Goal: Information Seeking & Learning: Compare options

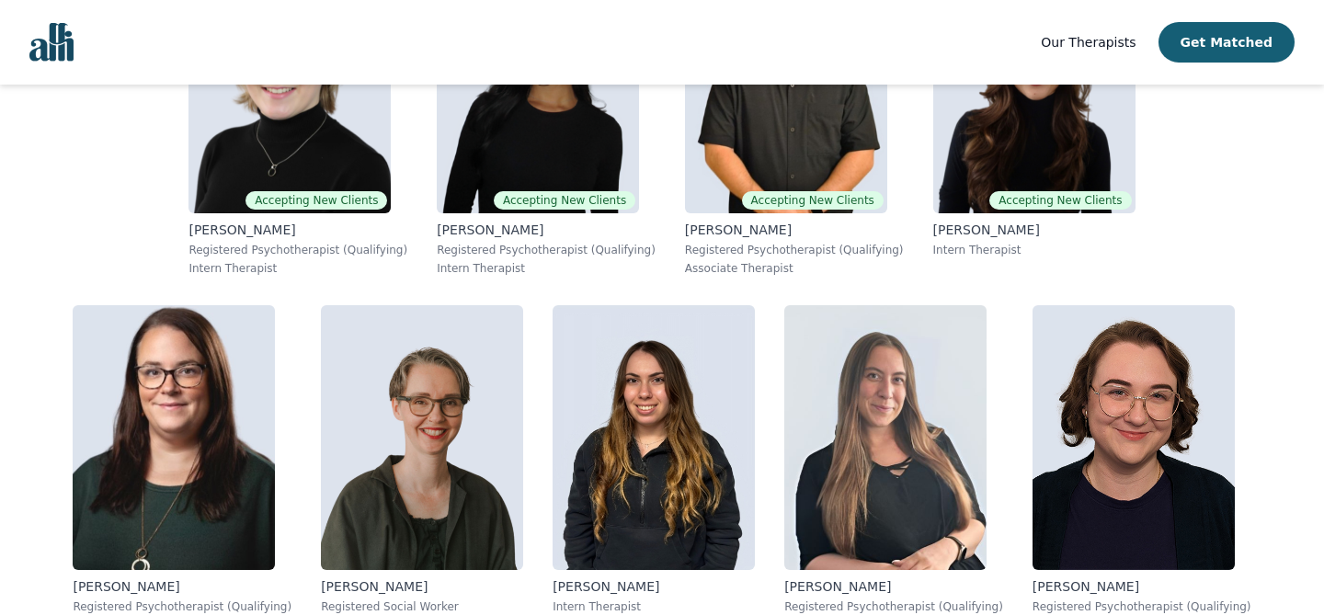
scroll to position [1138, 0]
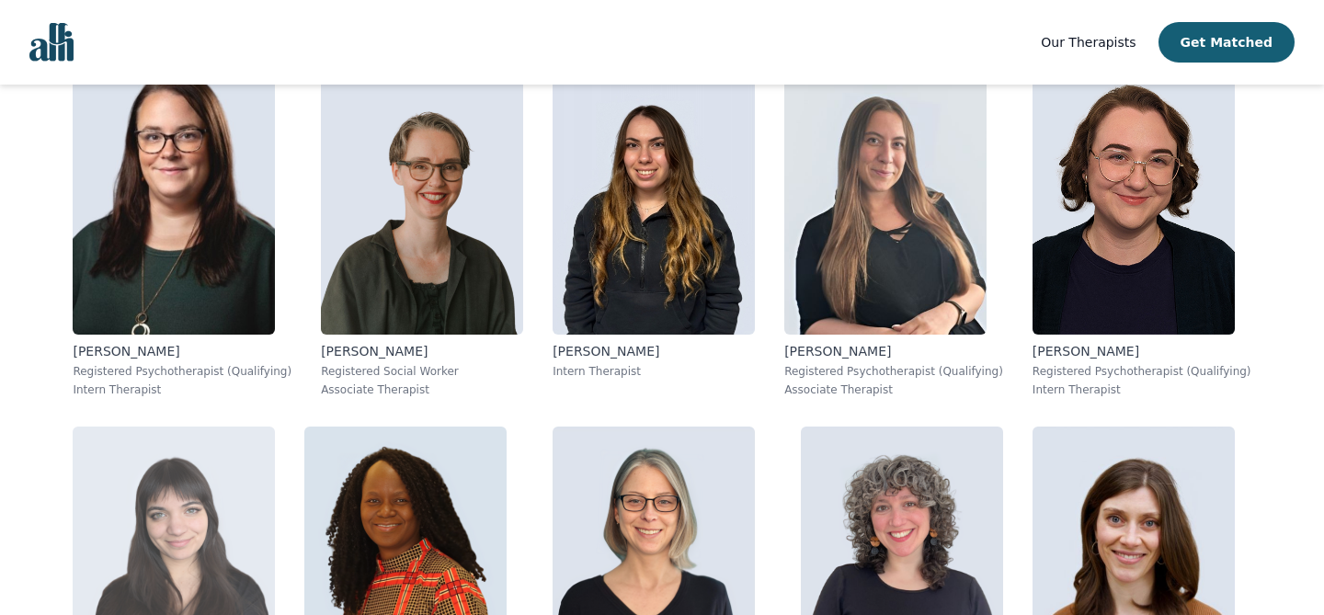
click at [275, 427] on img at bounding box center [174, 559] width 202 height 265
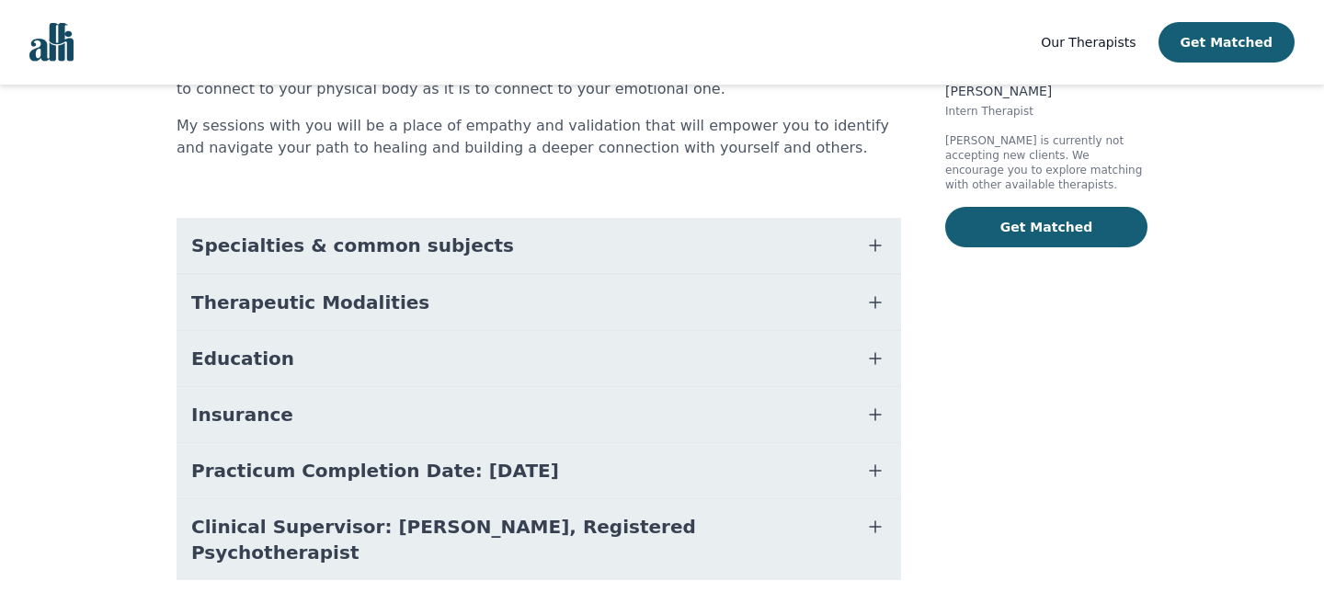
scroll to position [347, 0]
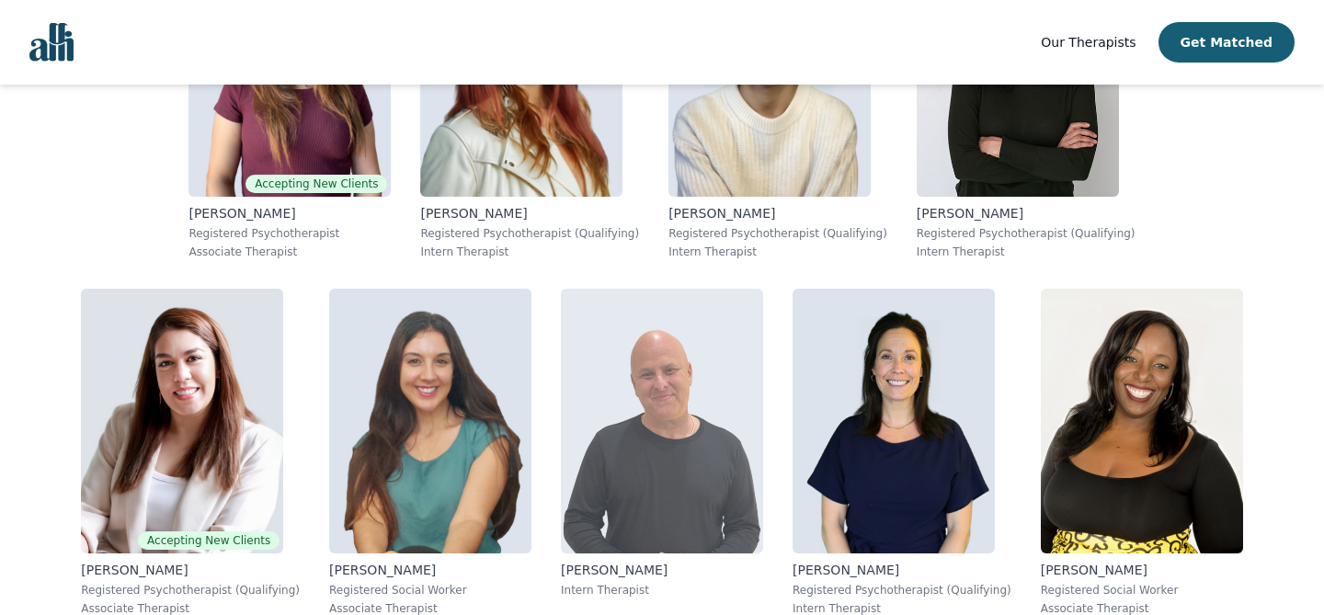
scroll to position [2342, 0]
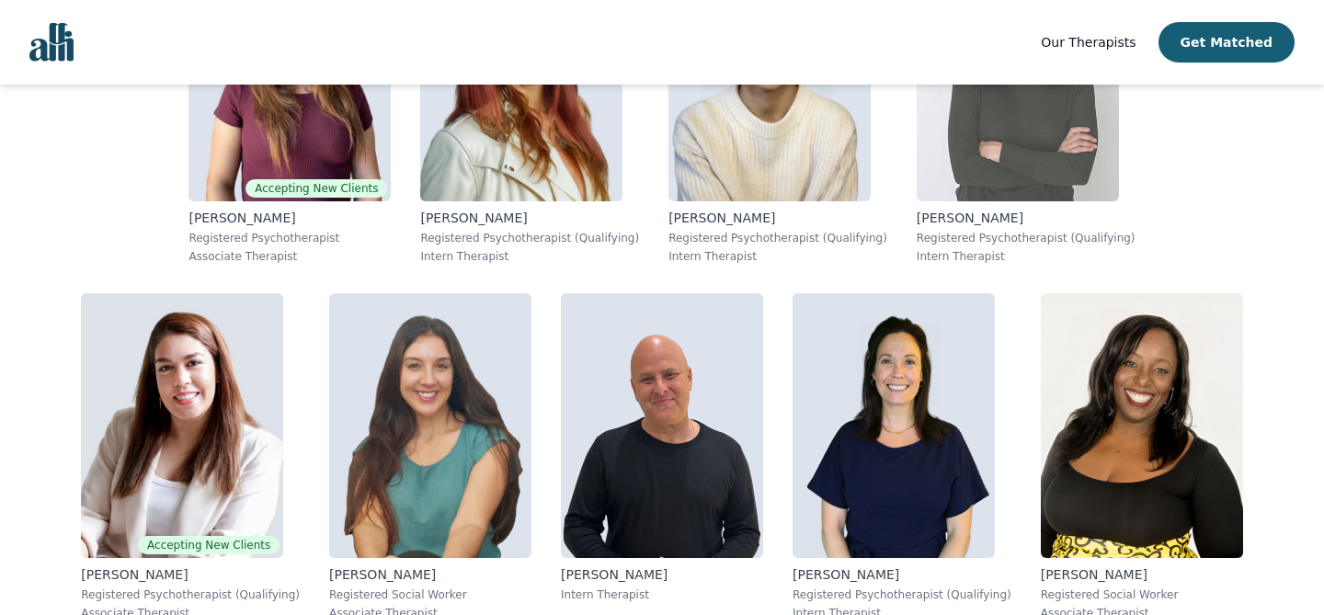
click at [917, 151] on img at bounding box center [1018, 69] width 202 height 265
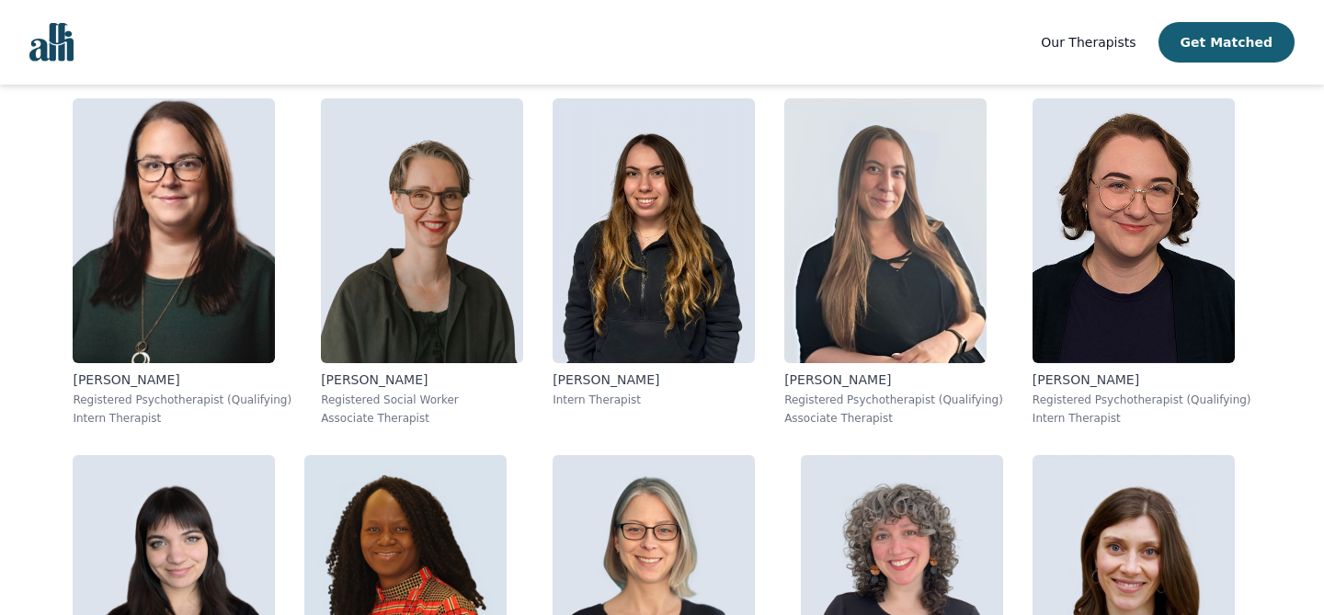
scroll to position [279, 0]
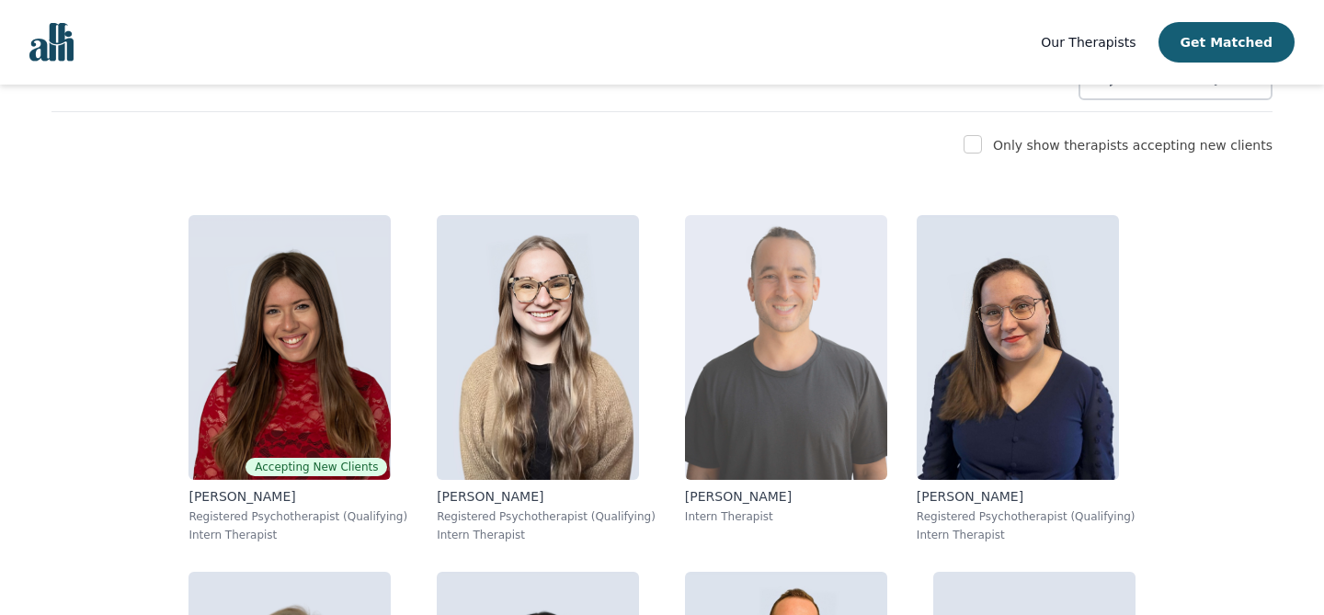
click at [685, 243] on img at bounding box center [786, 347] width 202 height 265
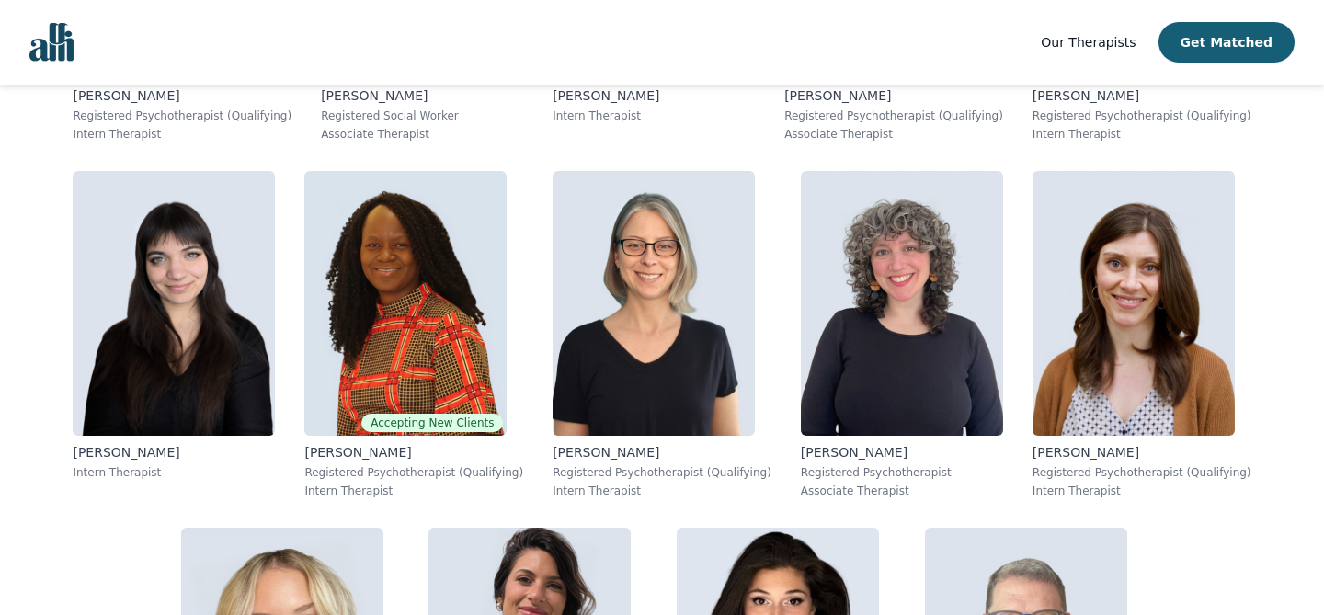
scroll to position [1396, 0]
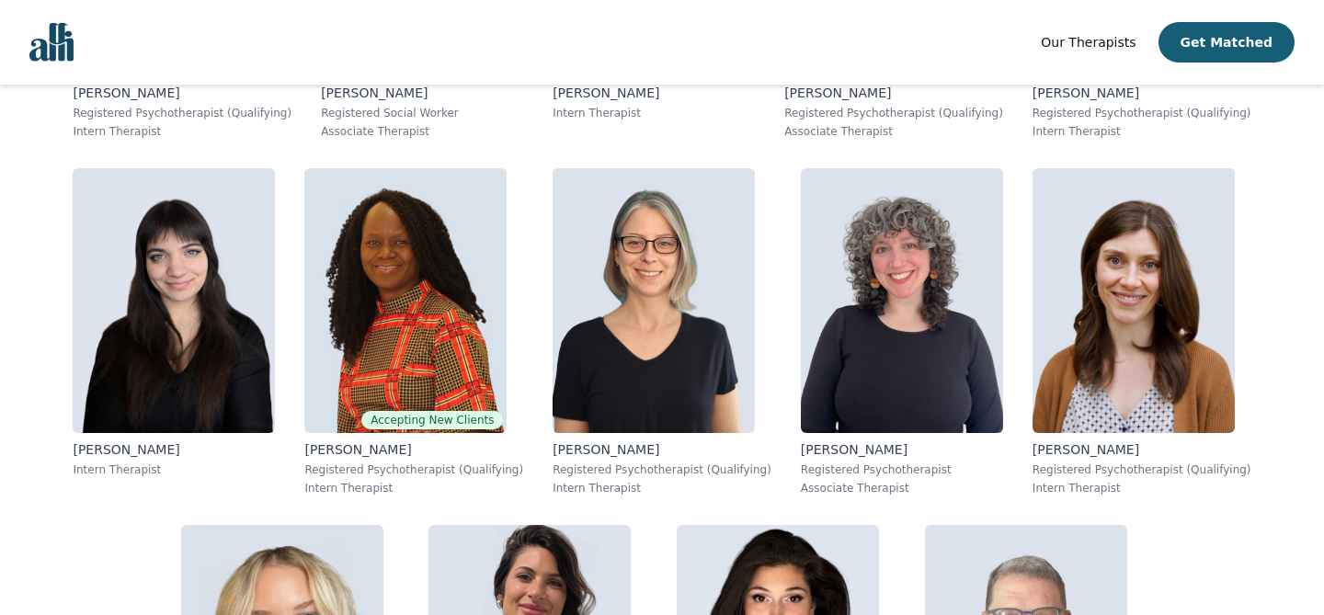
click at [1033, 243] on img at bounding box center [1134, 300] width 202 height 265
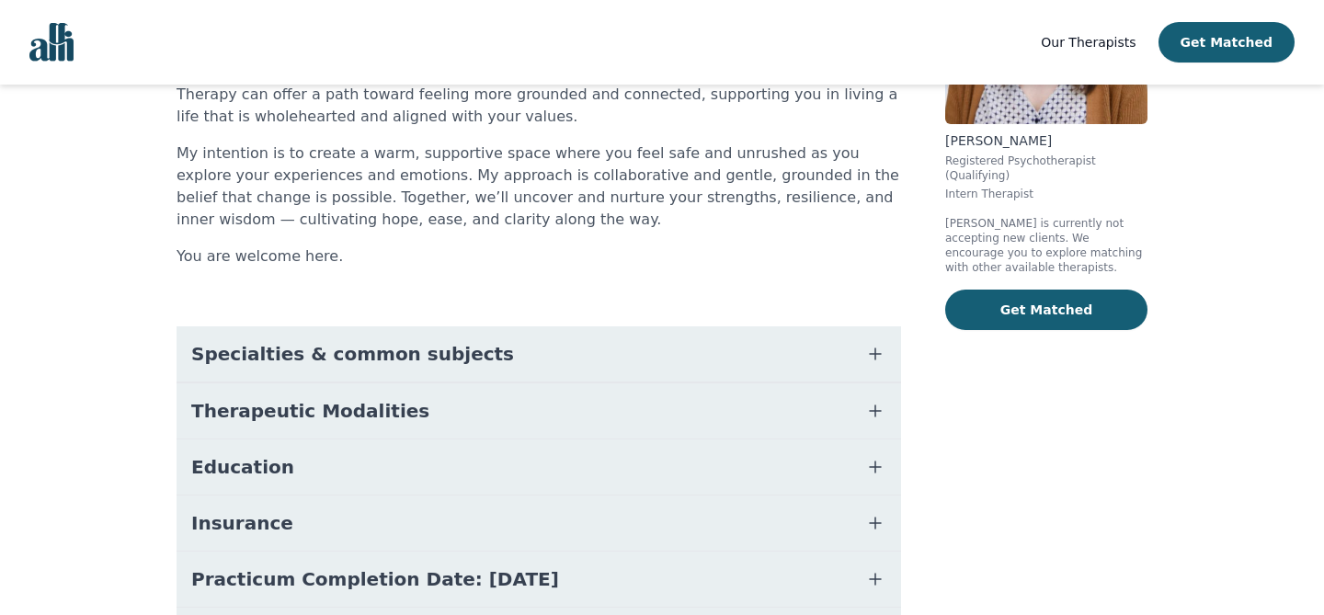
scroll to position [277, 0]
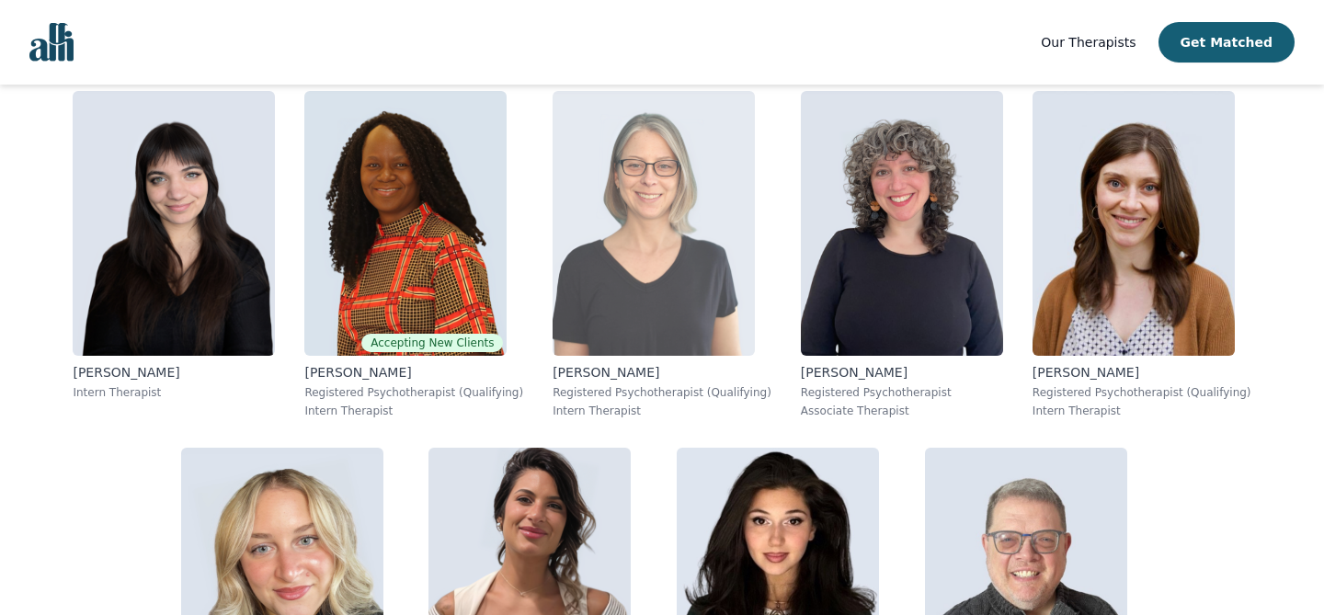
click at [553, 241] on img at bounding box center [654, 223] width 202 height 265
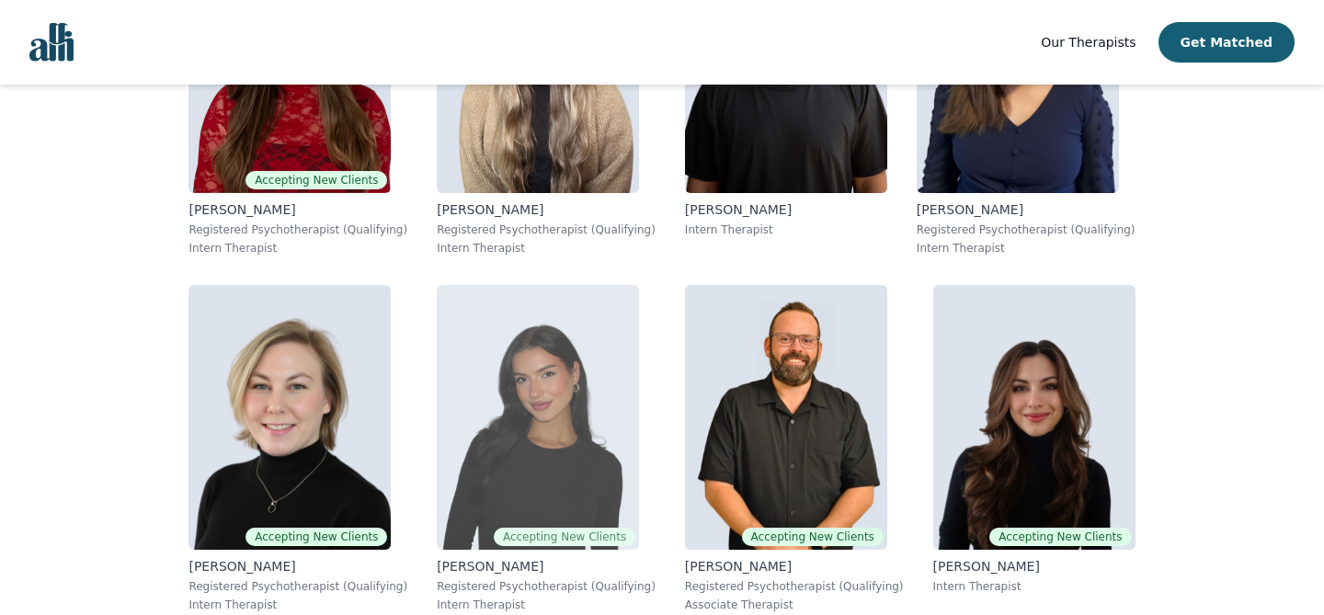
click at [437, 340] on img at bounding box center [538, 417] width 202 height 265
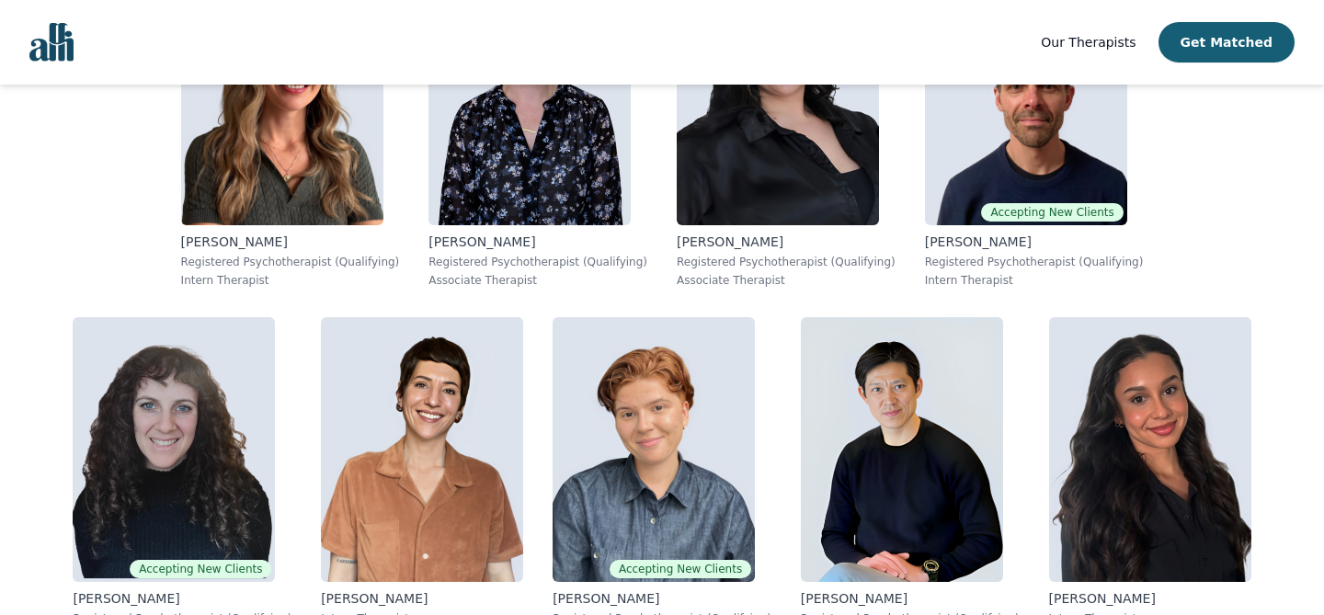
scroll to position [3899, 0]
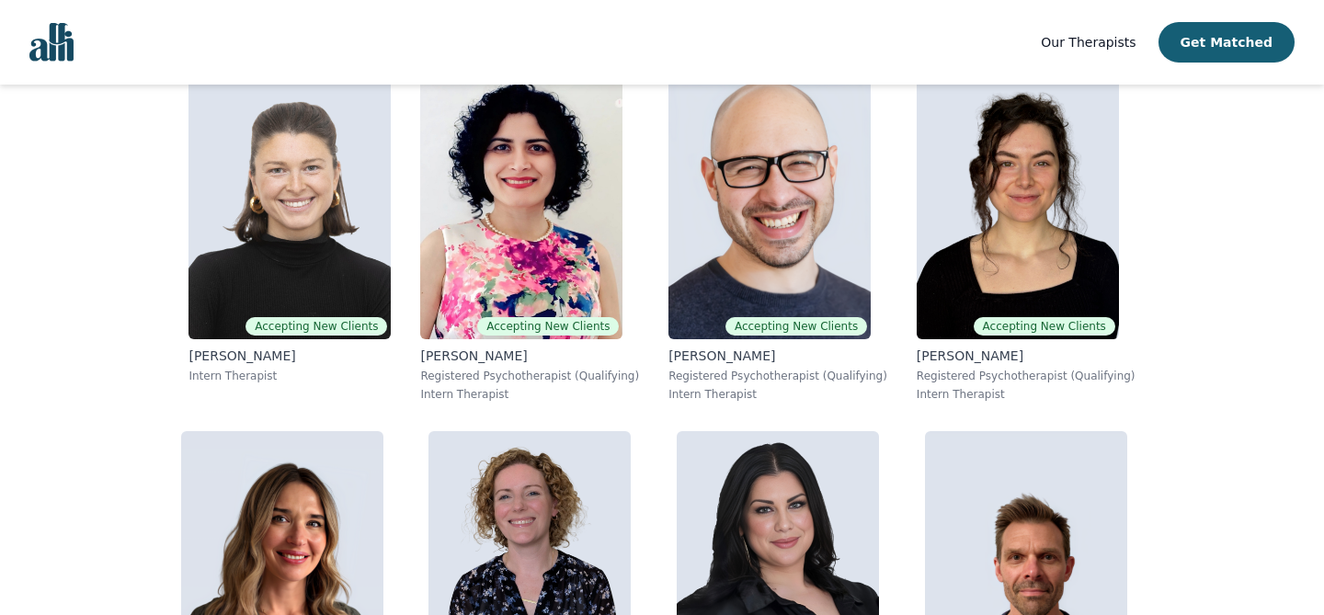
scroll to position [3286, 0]
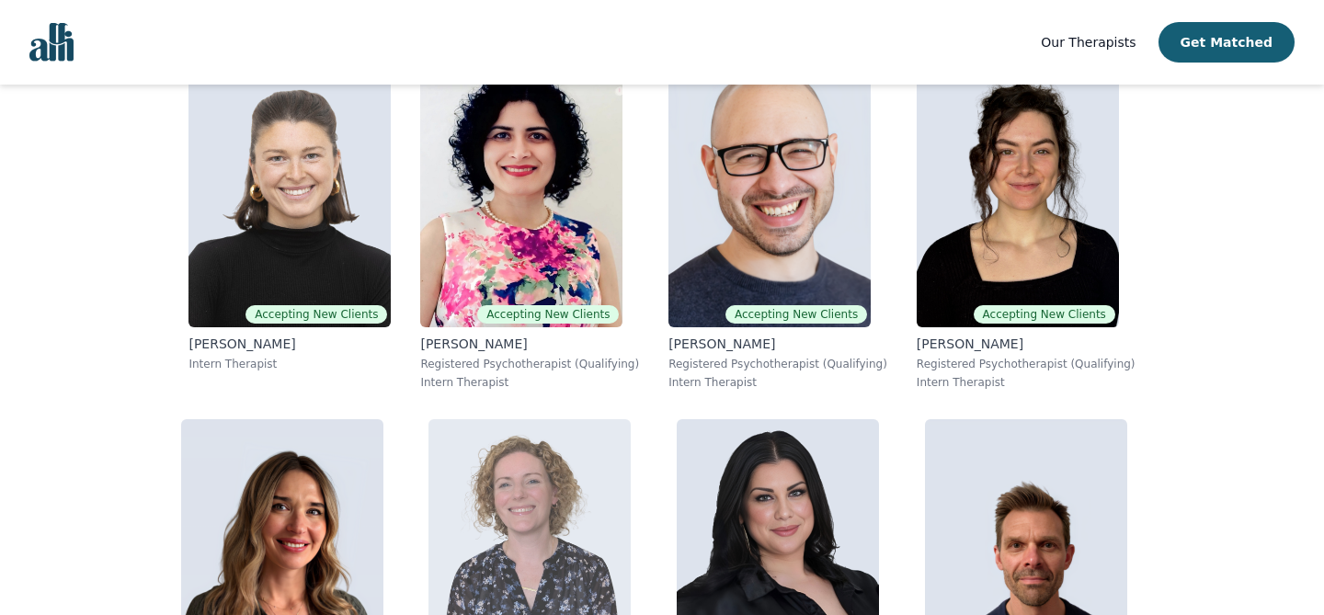
click at [429, 419] on img at bounding box center [530, 551] width 202 height 265
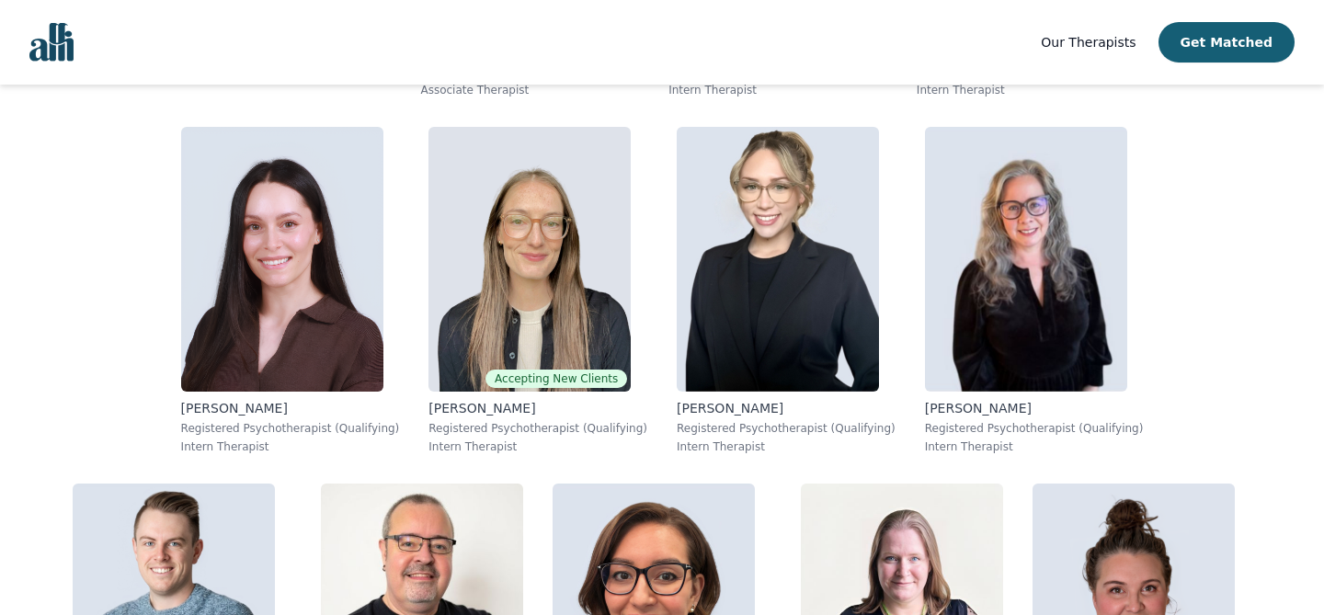
scroll to position [4631, 0]
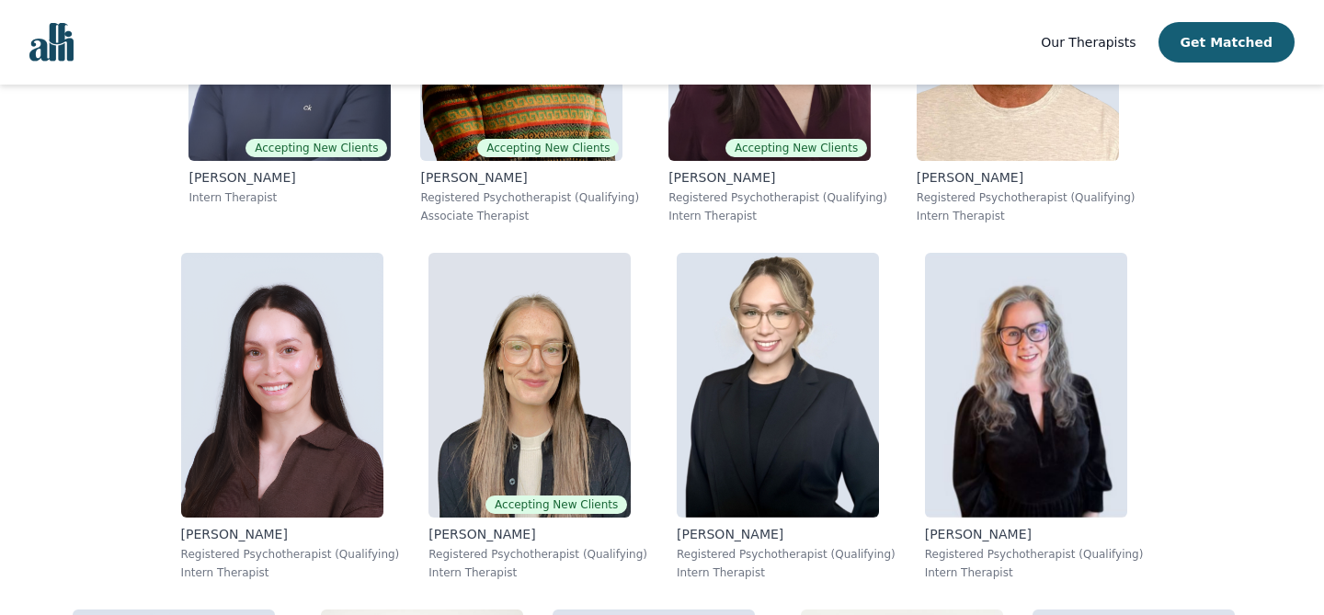
scroll to position [4705, 0]
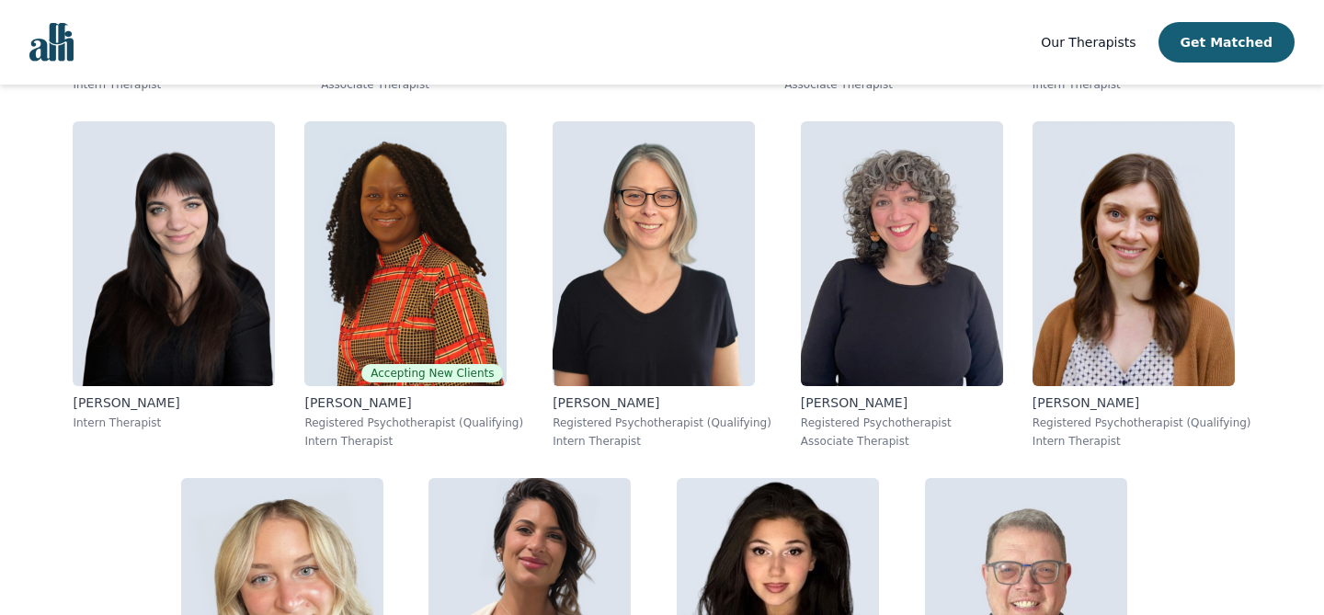
scroll to position [1526, 0]
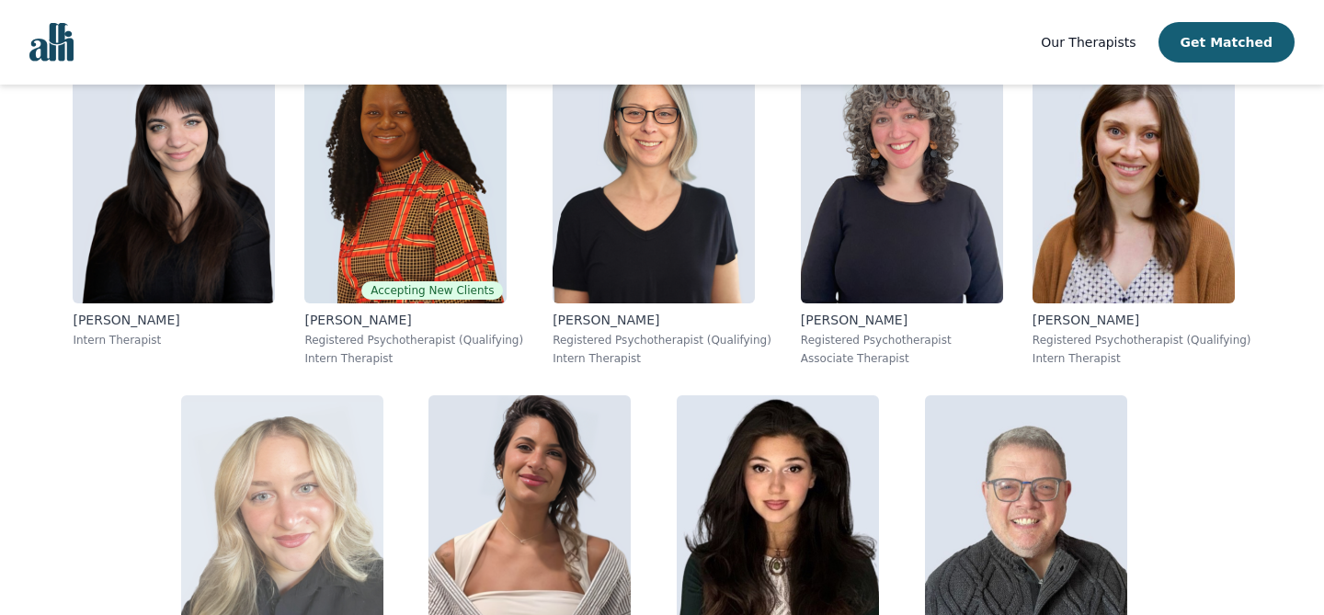
click at [384, 395] on img at bounding box center [282, 527] width 202 height 265
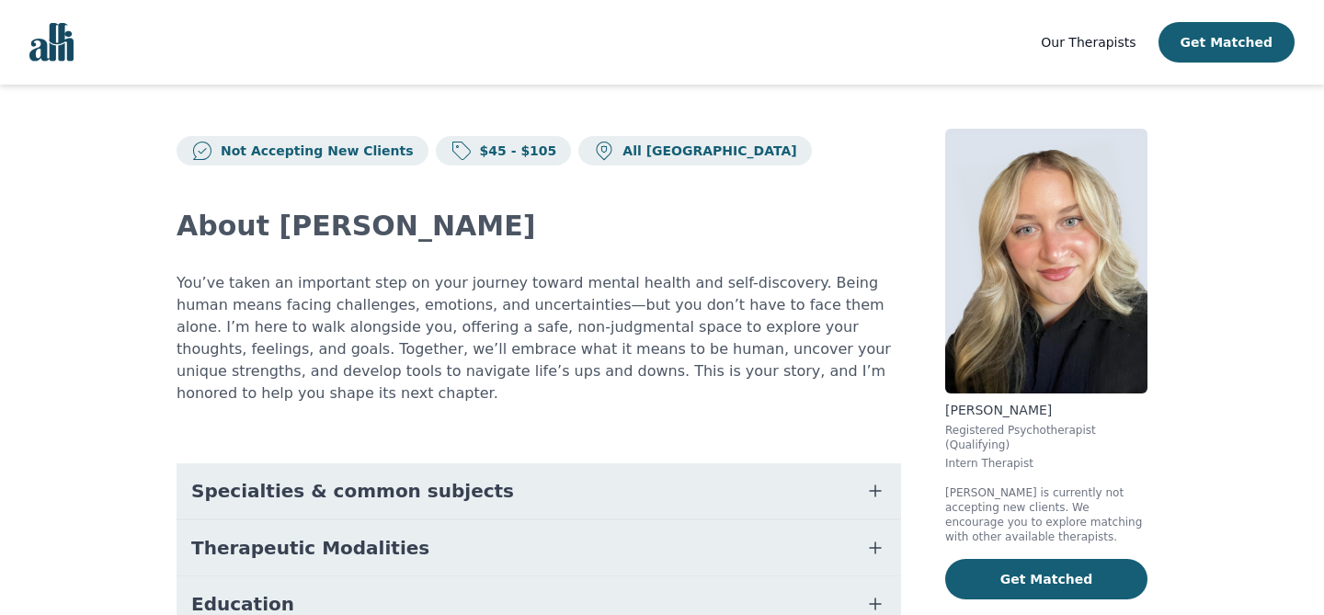
scroll to position [192, 0]
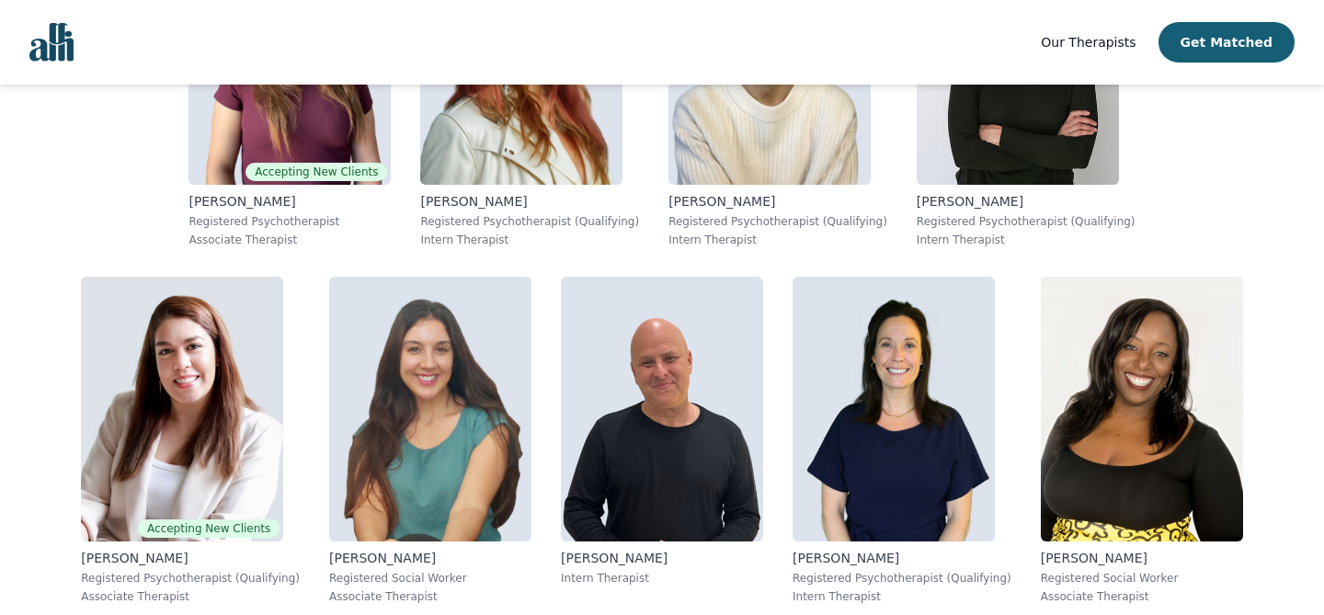
scroll to position [2457, 0]
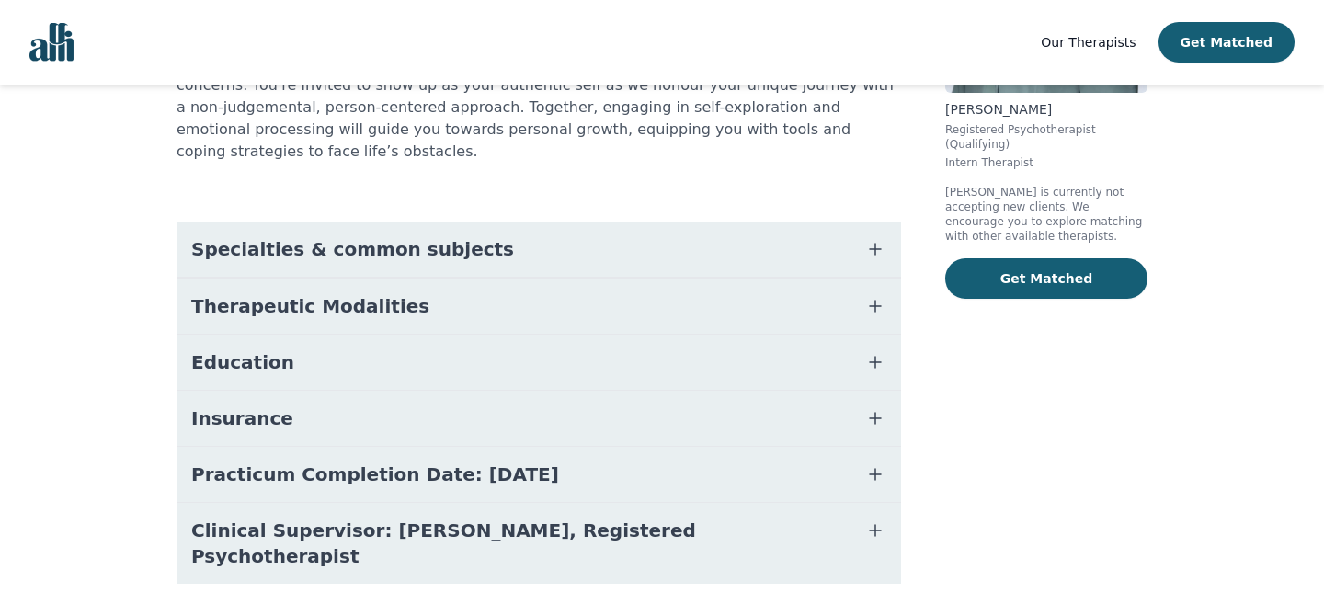
scroll to position [310, 0]
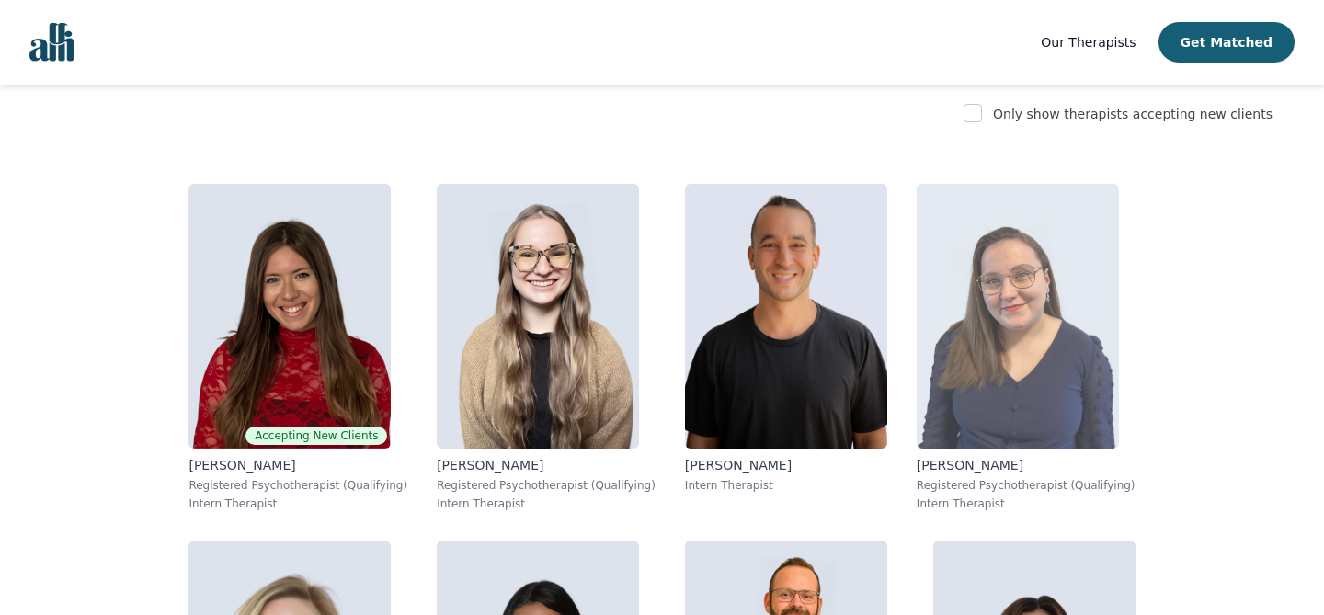
scroll to position [4750, 0]
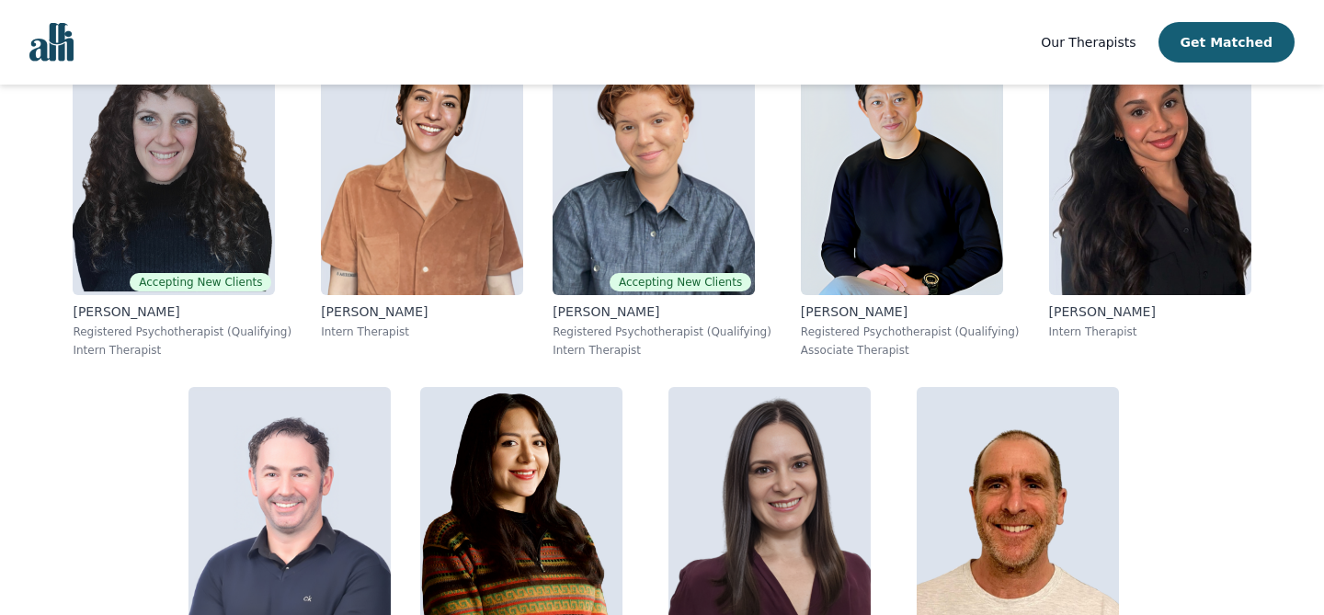
scroll to position [3738, 0]
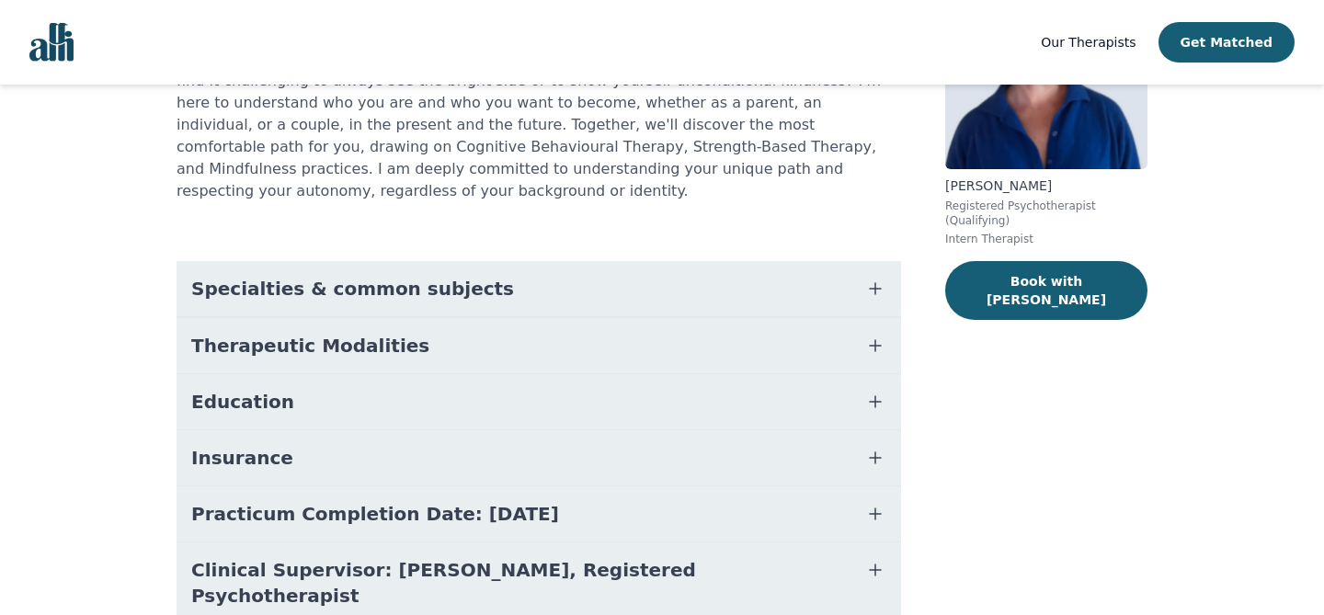
scroll to position [230, 0]
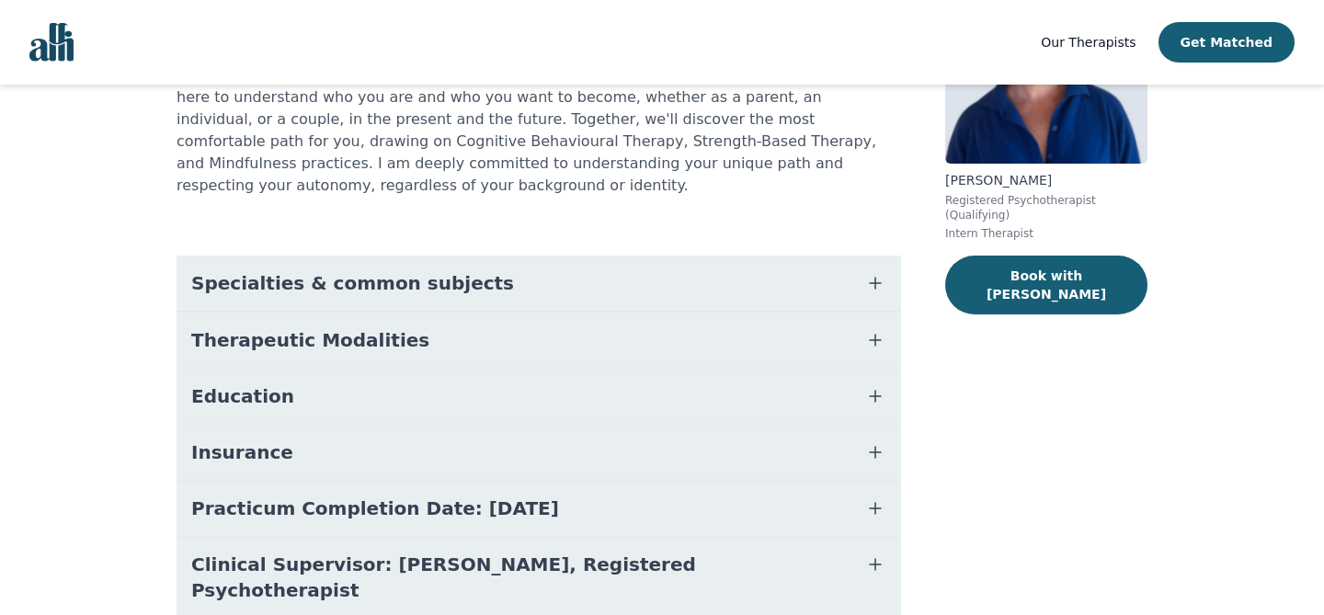
click at [833, 232] on div "About Heather Each of us is a unique individual, with our own experiences, joys…" at bounding box center [539, 299] width 725 height 727
click at [830, 257] on button "Specialties & common subjects" at bounding box center [539, 283] width 725 height 55
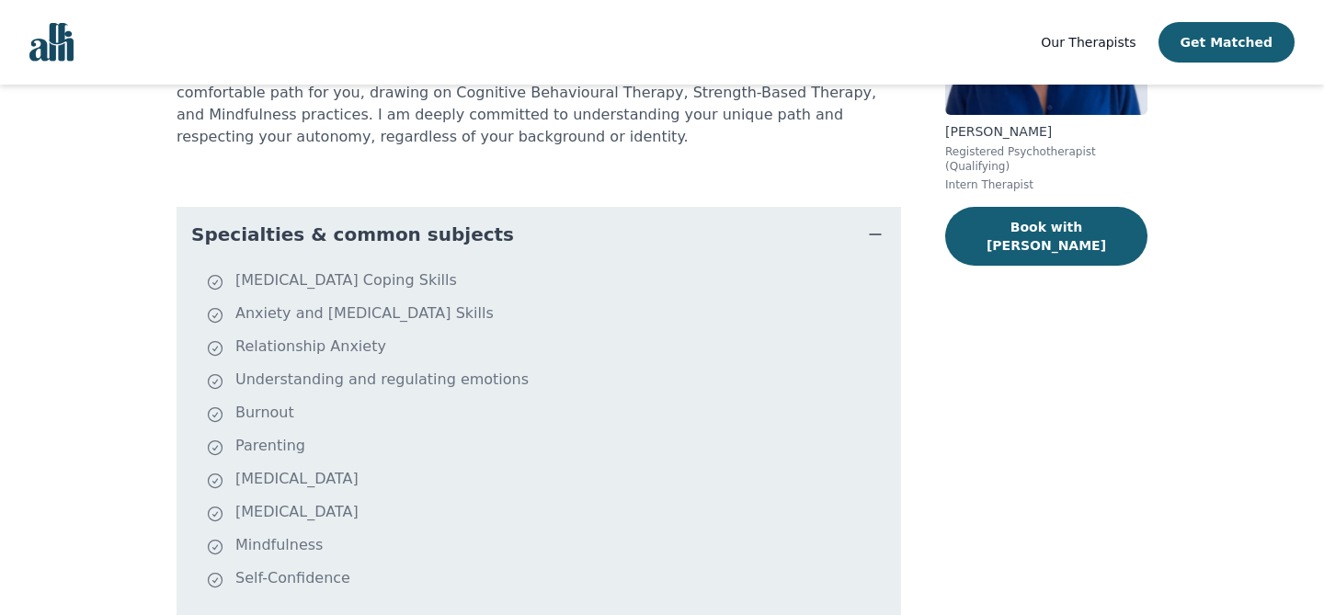
click at [817, 212] on button "Specialties & common subjects" at bounding box center [539, 234] width 725 height 55
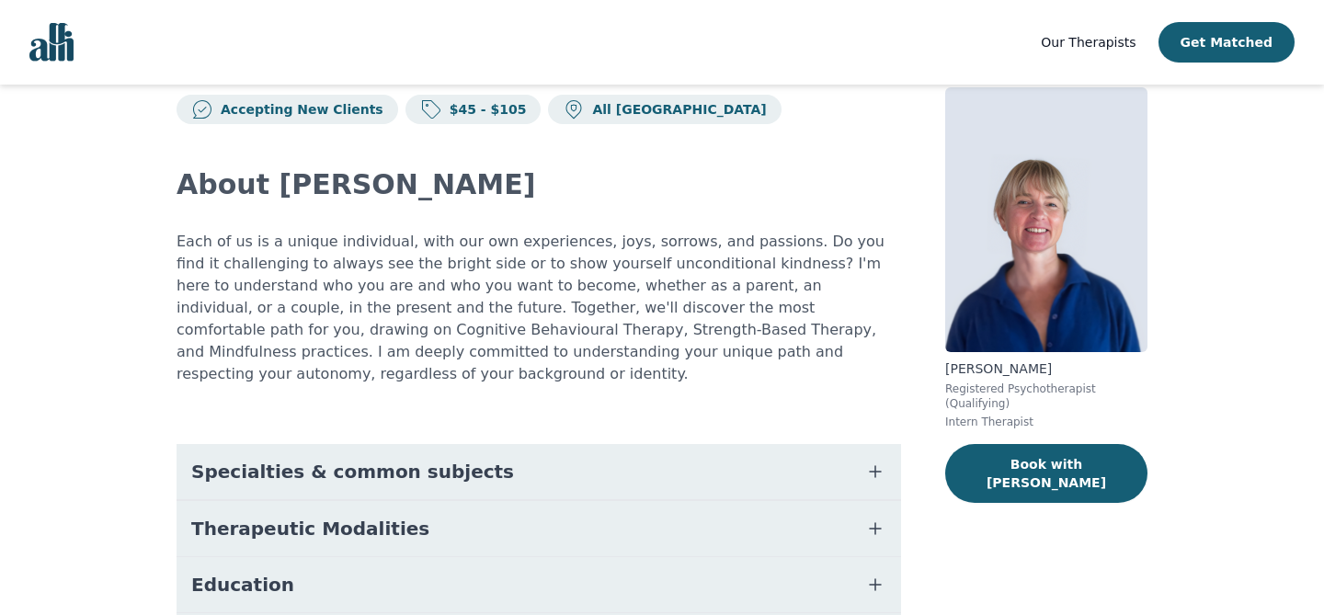
scroll to position [11, 0]
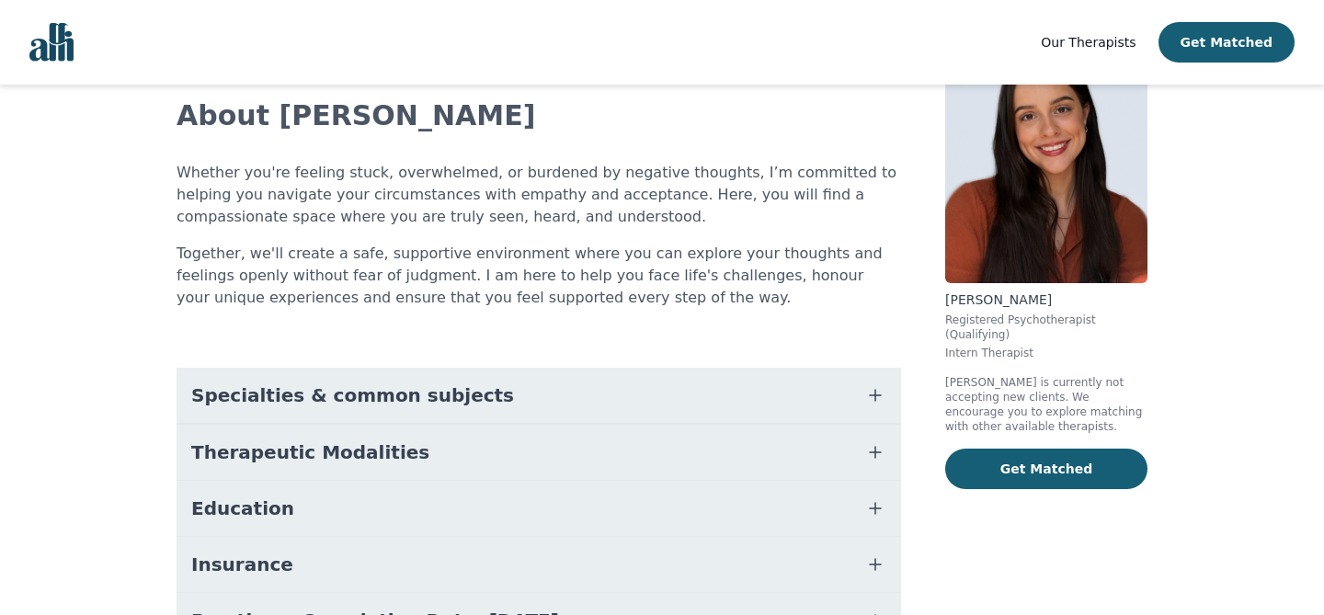
scroll to position [153, 0]
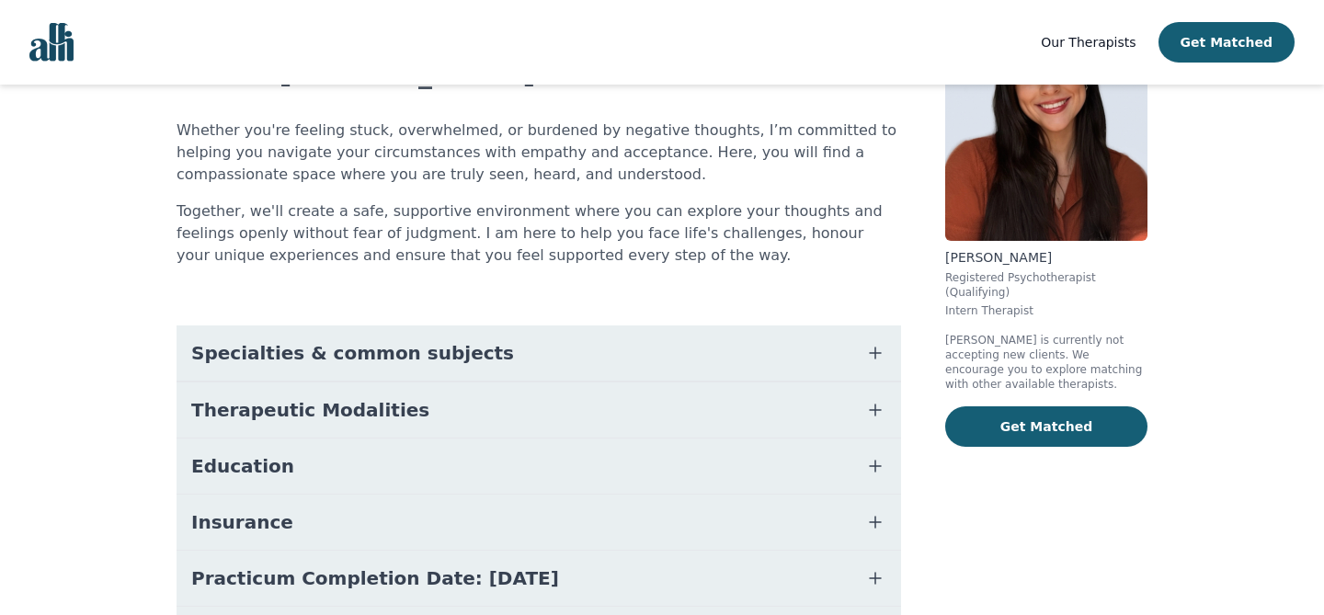
click at [776, 335] on button "Specialties & common subjects" at bounding box center [539, 353] width 725 height 55
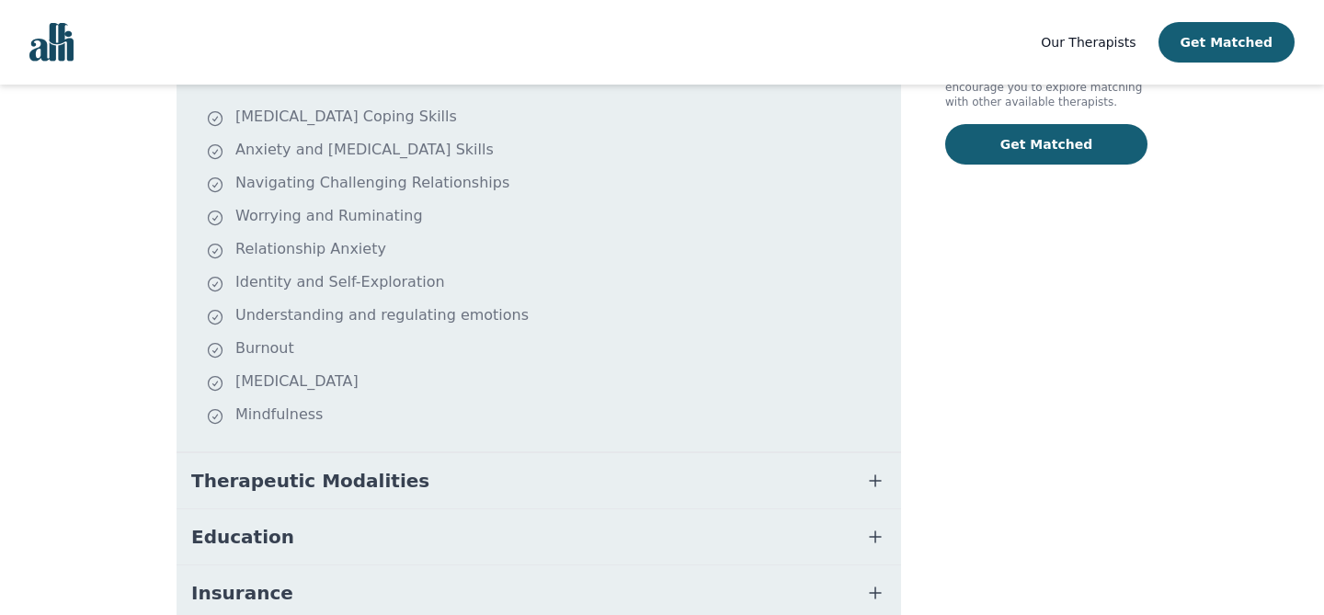
scroll to position [438, 0]
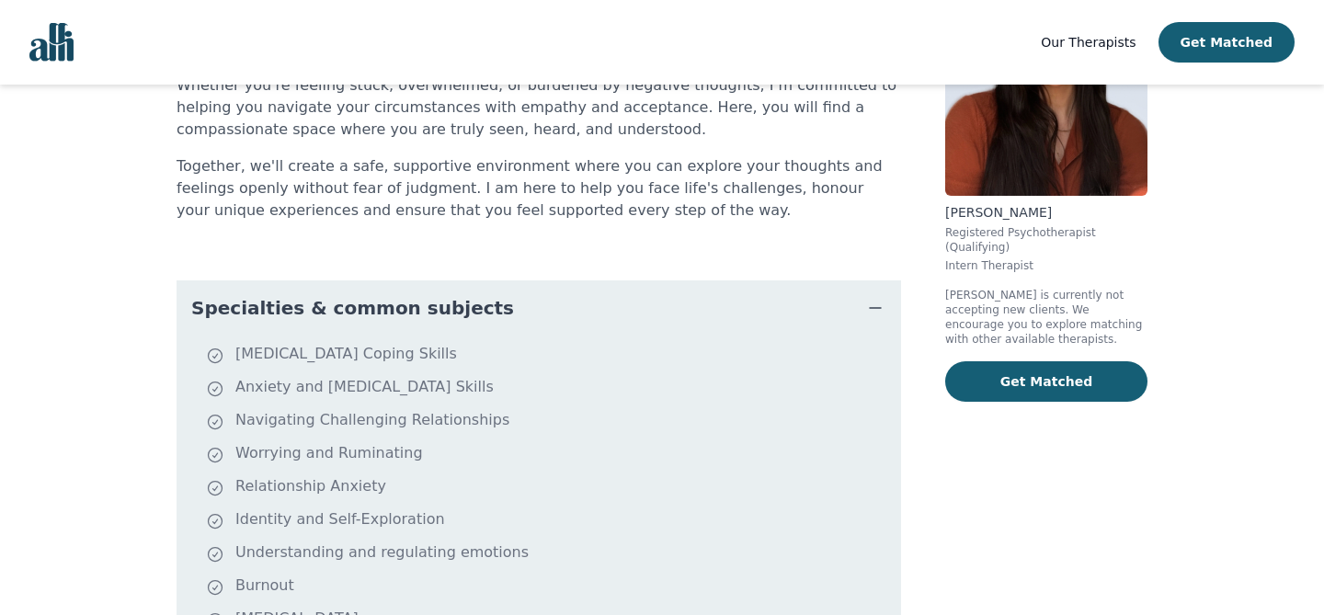
click at [760, 311] on button "Specialties & common subjects" at bounding box center [539, 308] width 725 height 55
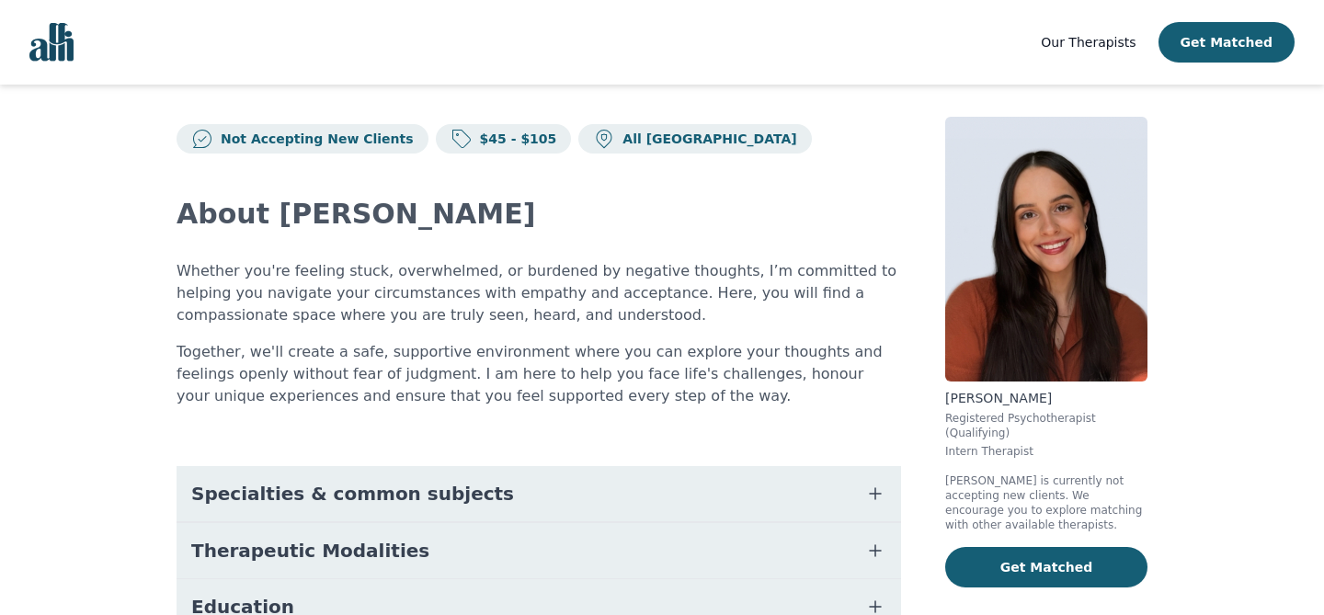
scroll to position [0, 0]
